Goal: Task Accomplishment & Management: Manage account settings

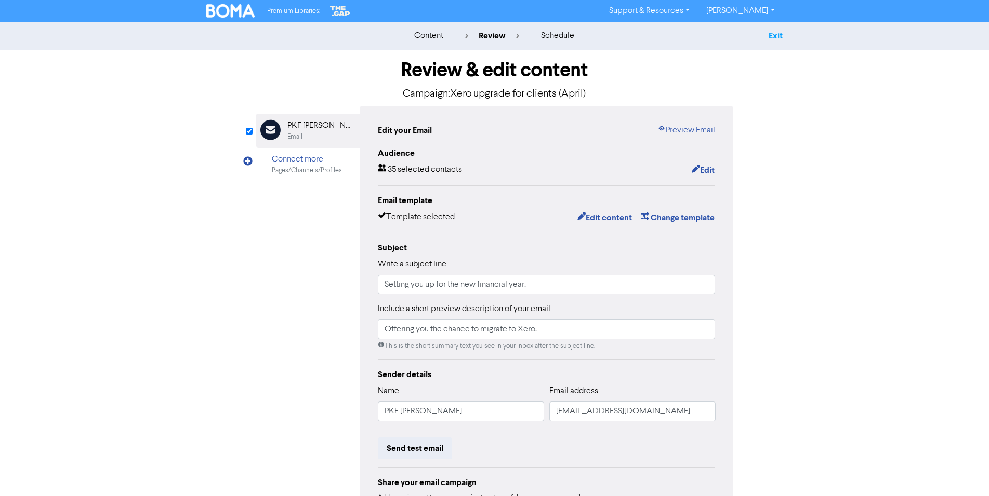
click at [781, 32] on link "Exit" at bounding box center [776, 36] width 14 height 10
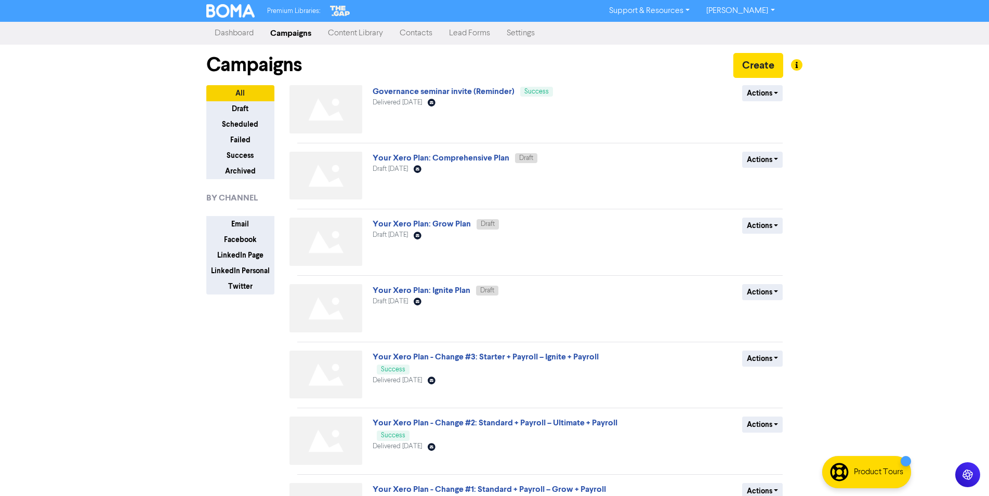
click at [423, 31] on link "Contacts" at bounding box center [415, 33] width 49 height 21
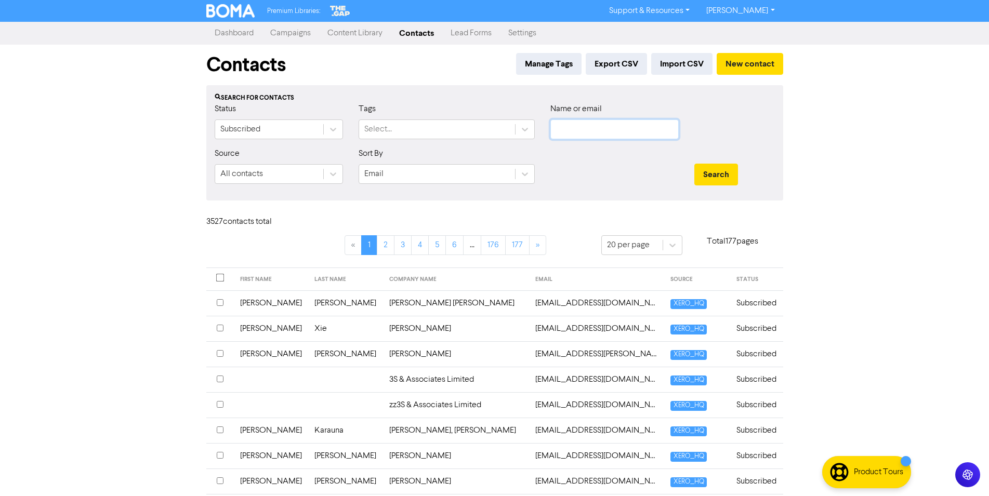
click at [562, 126] on input "text" at bounding box center [614, 130] width 128 height 20
paste input "[EMAIL_ADDRESS][DOMAIN_NAME]"
type input "[EMAIL_ADDRESS][DOMAIN_NAME]"
click at [716, 176] on button "Search" at bounding box center [716, 175] width 44 height 22
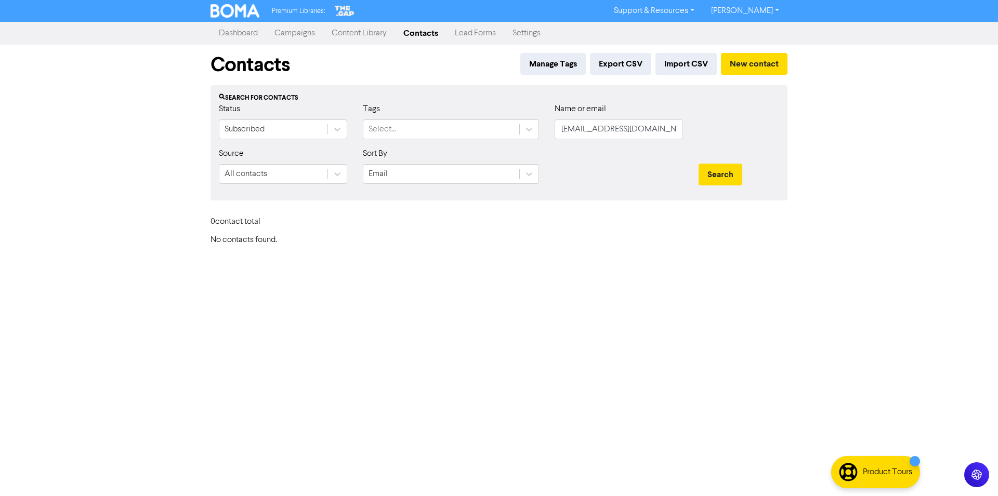
click at [346, 316] on div "Premium Libraries: Support & Resources Video Tutorials FAQ & Guides Marketing E…" at bounding box center [499, 248] width 998 height 496
click at [626, 126] on input "[EMAIL_ADDRESS][DOMAIN_NAME]" at bounding box center [619, 130] width 128 height 20
click at [619, 125] on input "text" at bounding box center [619, 130] width 128 height 20
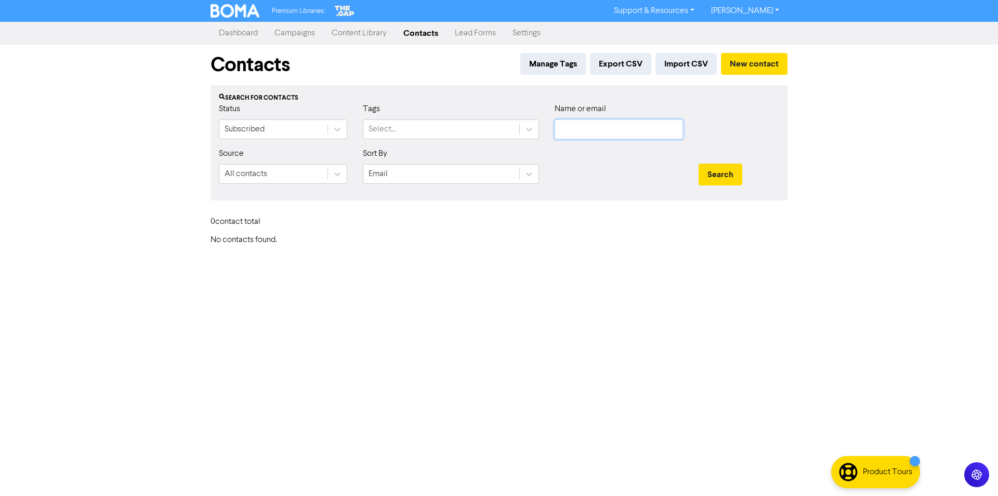
paste input "[EMAIL_ADDRESS][DOMAIN_NAME]"
click at [724, 175] on button "Search" at bounding box center [720, 175] width 44 height 22
click at [655, 126] on input "[EMAIL_ADDRESS][DOMAIN_NAME]" at bounding box center [619, 130] width 128 height 20
click at [506, 317] on div "Premium Libraries: Support & Resources Video Tutorials FAQ & Guides Marketing E…" at bounding box center [499, 248] width 998 height 496
drag, startPoint x: 649, startPoint y: 127, endPoint x: 494, endPoint y: 139, distance: 155.3
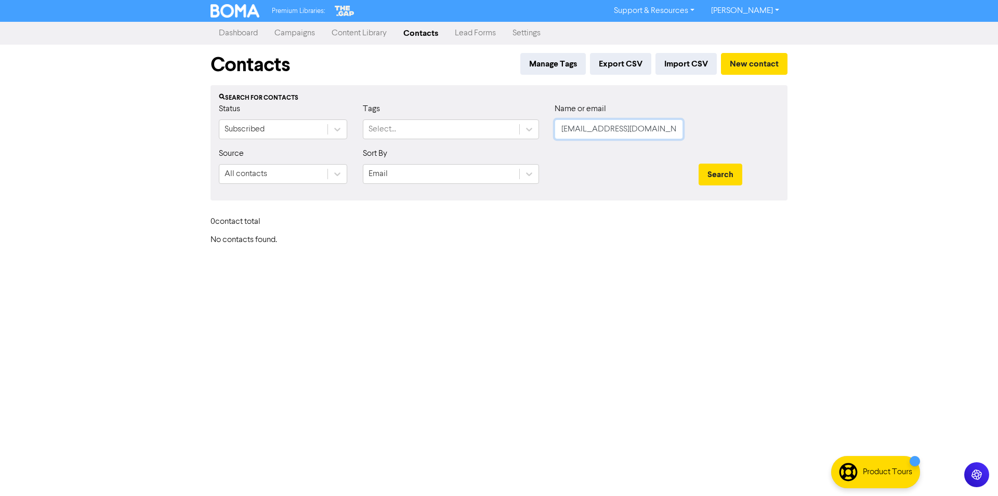
click at [555, 139] on input "[EMAIL_ADDRESS][DOMAIN_NAME]" at bounding box center [619, 130] width 128 height 20
paste input "[PERSON_NAME][EMAIL_ADDRESS][PERSON_NAME][DOMAIN_NAME]"
type input "[PERSON_NAME][EMAIL_ADDRESS][PERSON_NAME][DOMAIN_NAME]"
drag, startPoint x: 723, startPoint y: 170, endPoint x: 784, endPoint y: 177, distance: 61.2
click at [724, 170] on button "Search" at bounding box center [720, 175] width 44 height 22
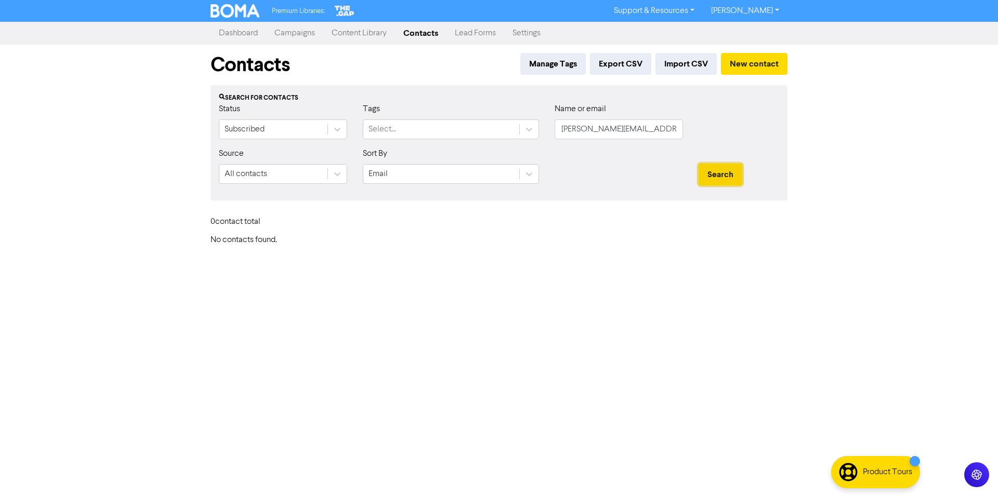
click at [710, 175] on button "Search" at bounding box center [720, 175] width 44 height 22
click at [134, 111] on div "Premium Libraries: Support & Resources Video Tutorials FAQ & Guides Marketing E…" at bounding box center [499, 248] width 998 height 496
